Goal: Task Accomplishment & Management: Manage account settings

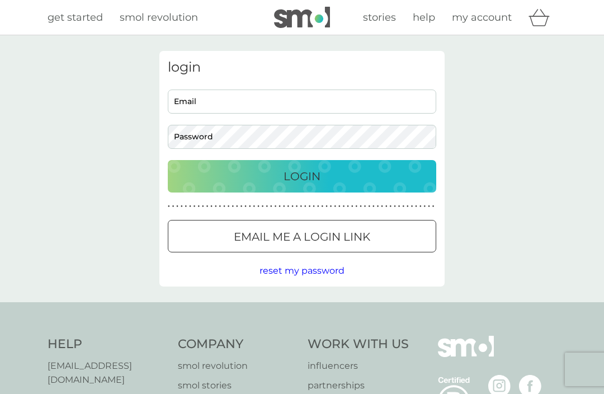
click at [310, 104] on input "Email" at bounding box center [302, 102] width 269 height 24
type input "eliza1jane@gmail.com"
click at [302, 176] on button "Login" at bounding box center [302, 176] width 269 height 32
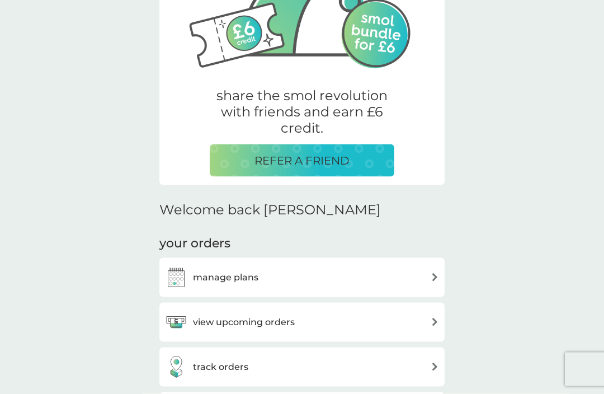
scroll to position [144, 0]
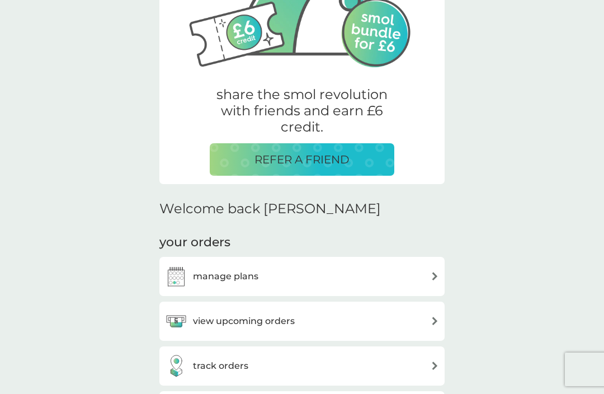
click at [432, 322] on img at bounding box center [435, 321] width 8 height 8
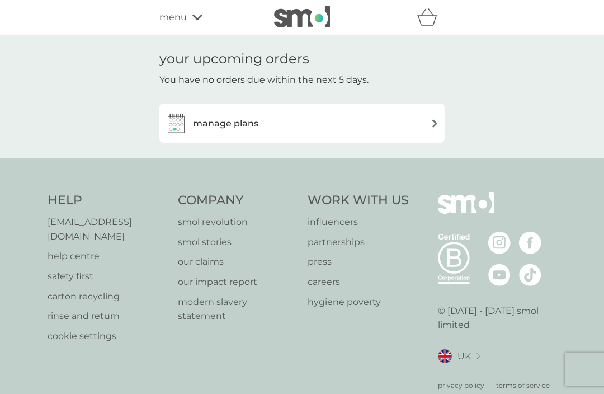
click at [430, 126] on div "manage plans" at bounding box center [302, 123] width 274 height 22
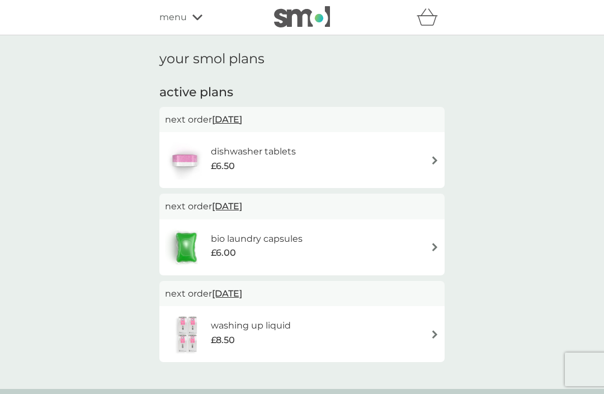
click at [414, 165] on div "dishwasher tablets £6.50" at bounding box center [302, 159] width 274 height 39
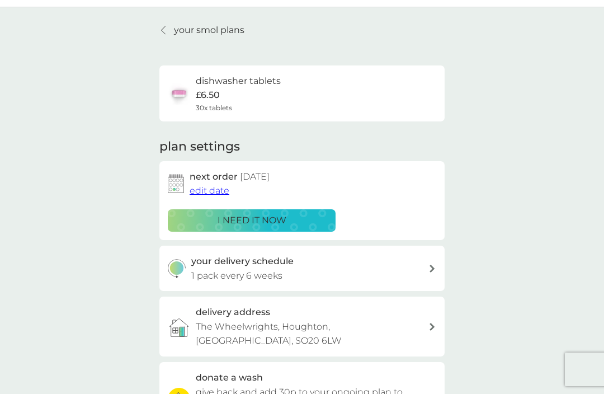
scroll to position [27, 0]
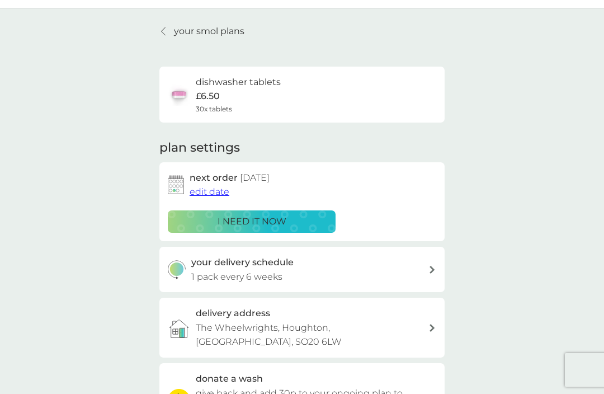
click at [213, 196] on button "edit date" at bounding box center [210, 191] width 40 height 15
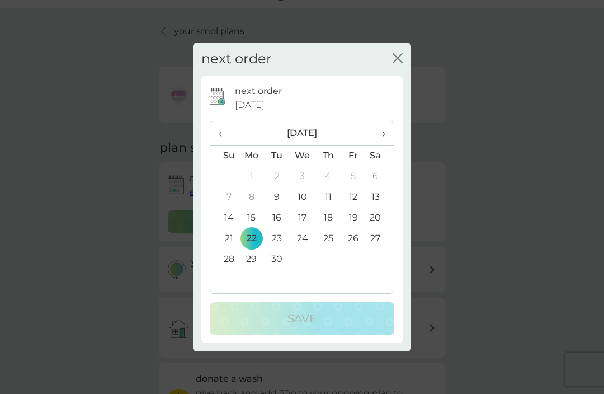
click at [353, 199] on td "12" at bounding box center [353, 197] width 25 height 21
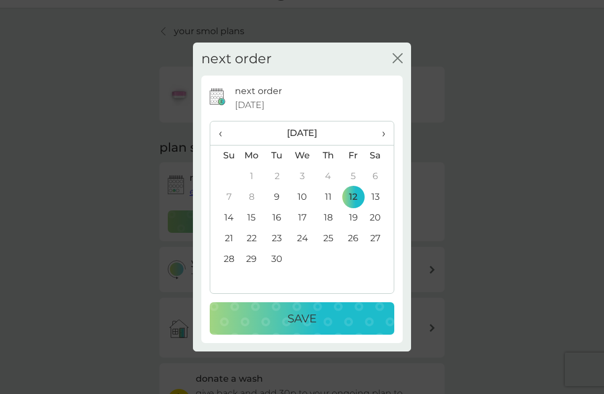
click at [321, 316] on div "Save" at bounding box center [302, 319] width 162 height 18
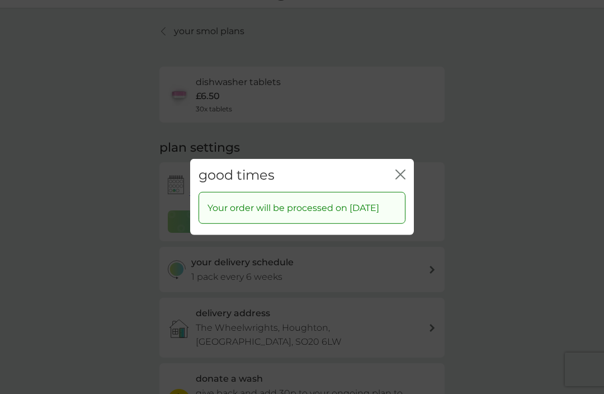
click at [400, 171] on icon "close" at bounding box center [401, 175] width 10 height 10
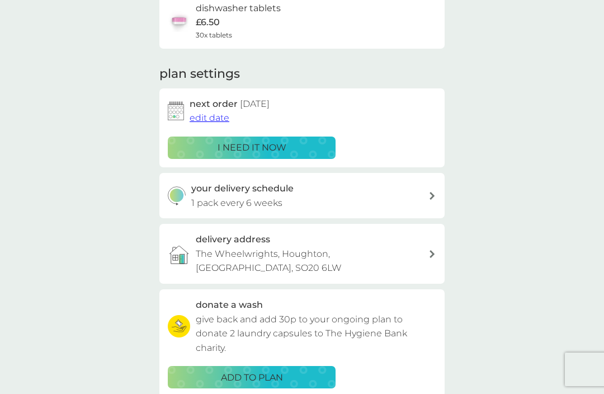
scroll to position [21, 0]
